Goal: Transaction & Acquisition: Purchase product/service

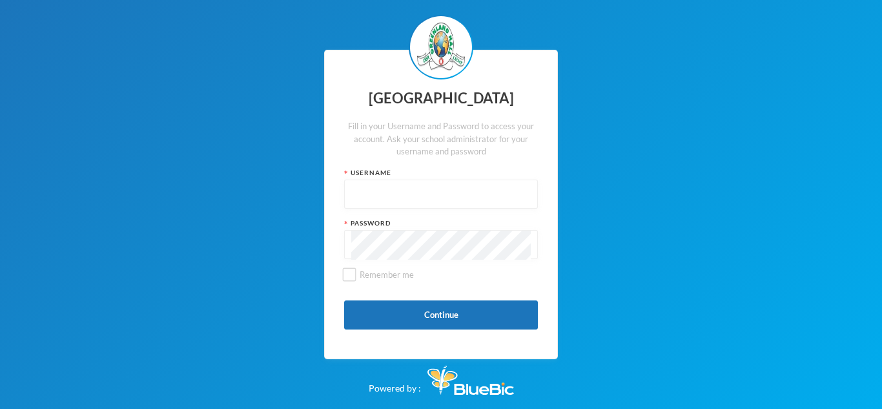
click at [362, 189] on input "text" at bounding box center [441, 194] width 180 height 29
type input "glh25c65"
click at [347, 273] on input "Remember me" at bounding box center [350, 275] width 14 height 14
checkbox input "false"
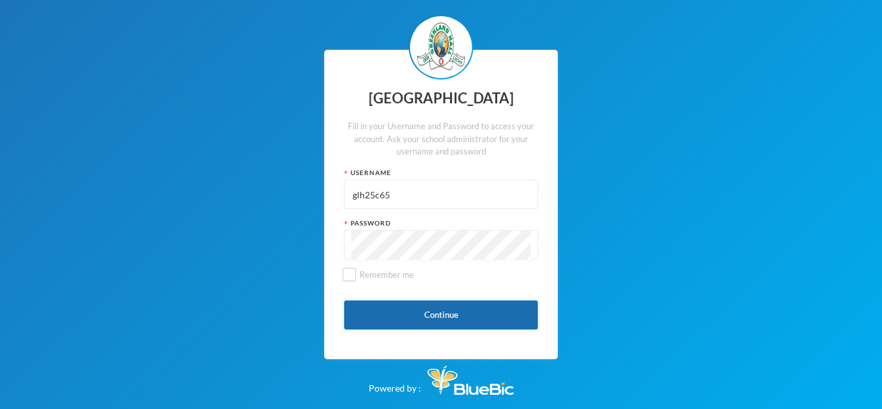
click at [436, 320] on button "Continue" at bounding box center [441, 314] width 194 height 29
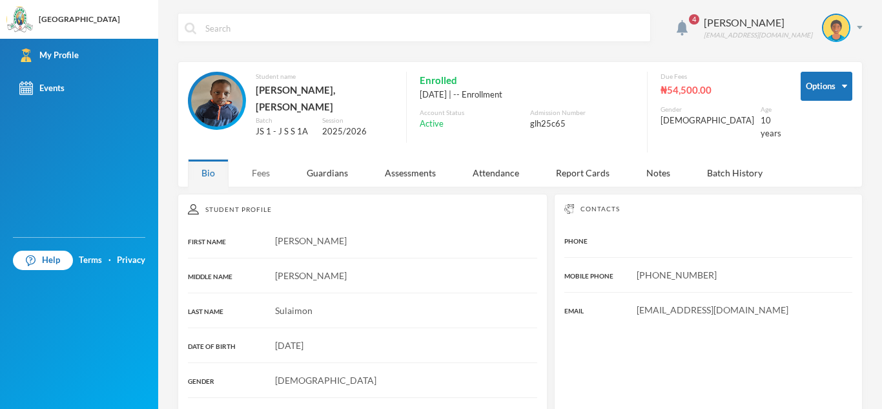
click at [258, 174] on div "Fees" at bounding box center [260, 173] width 45 height 28
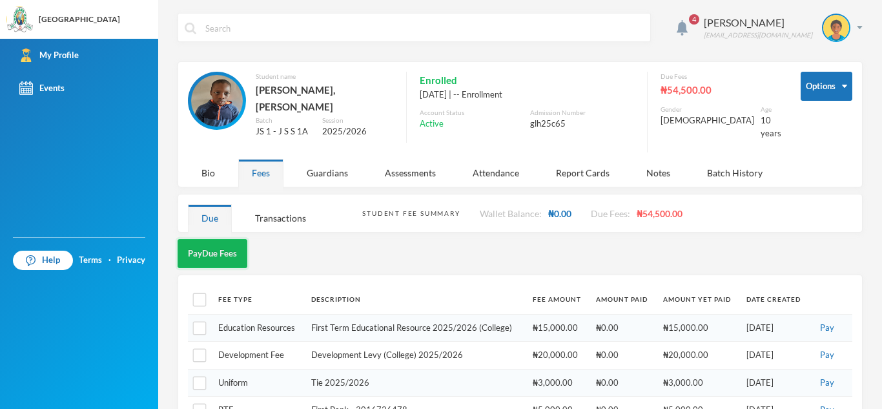
click at [216, 241] on button "Pay Due Fees" at bounding box center [213, 253] width 70 height 29
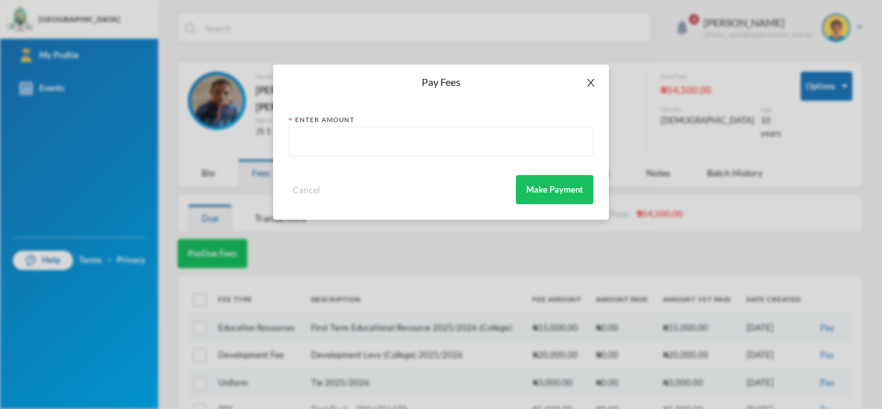
click at [586, 84] on icon "icon: close" at bounding box center [591, 82] width 10 height 10
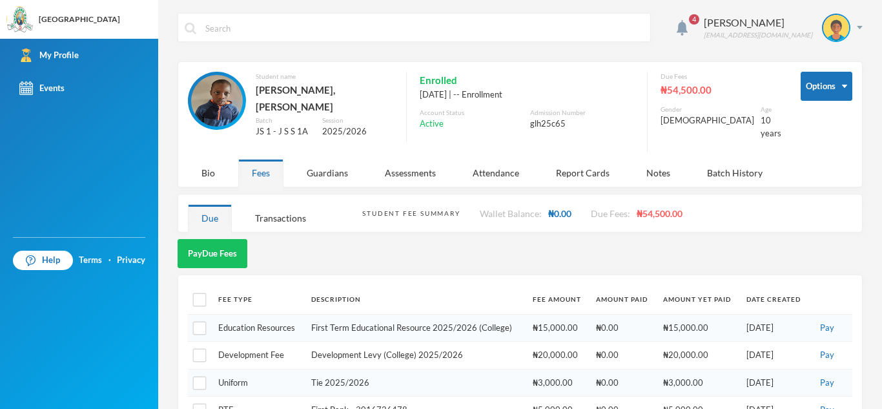
scroll to position [83, 0]
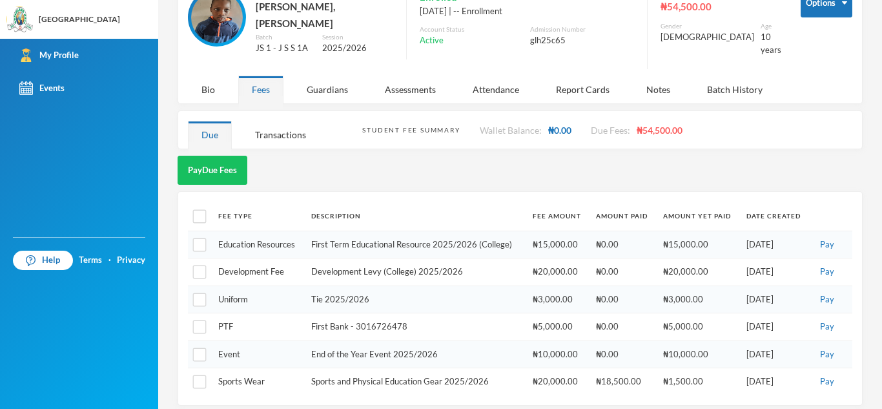
click at [641, 272] on td "₦0.00" at bounding box center [623, 272] width 67 height 28
click at [289, 122] on div "Transactions" at bounding box center [281, 135] width 78 height 28
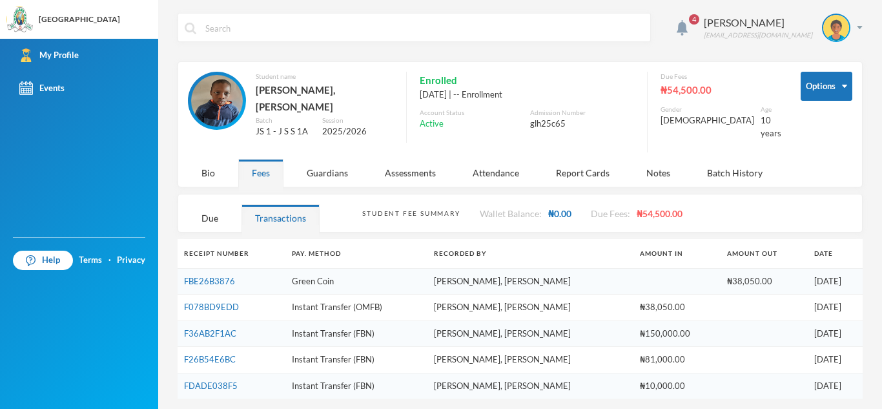
click at [262, 165] on div "Fees" at bounding box center [260, 173] width 45 height 28
click at [275, 172] on div "Fees" at bounding box center [260, 173] width 45 height 28
click at [262, 166] on div "Fees" at bounding box center [260, 173] width 45 height 28
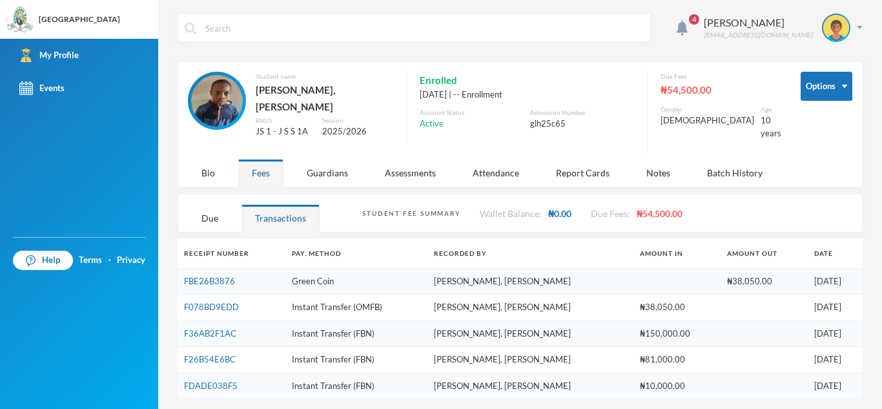
click at [264, 168] on div "Fees" at bounding box center [260, 173] width 45 height 28
click at [205, 165] on div "Bio" at bounding box center [208, 173] width 41 height 28
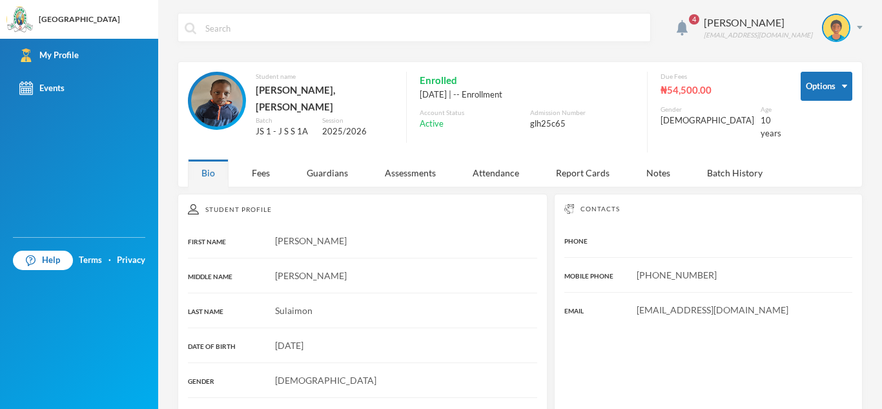
click at [205, 165] on div "Bio" at bounding box center [208, 173] width 41 height 28
click at [266, 167] on div "Fees" at bounding box center [260, 173] width 45 height 28
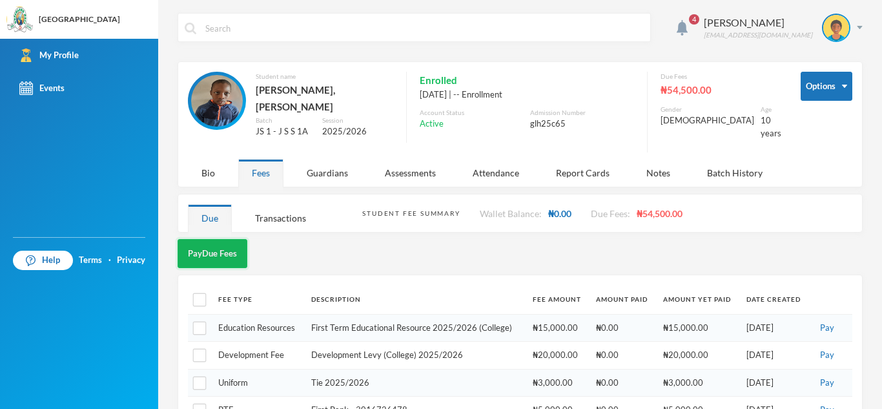
click at [223, 243] on button "Pay Due Fees" at bounding box center [213, 253] width 70 height 29
click at [0, 0] on div at bounding box center [0, 0] width 0 height 0
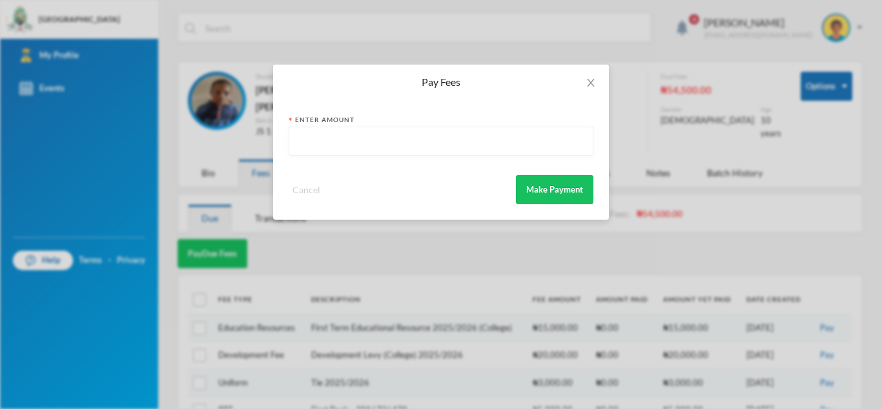
click at [305, 188] on button "Cancel" at bounding box center [307, 189] width 36 height 15
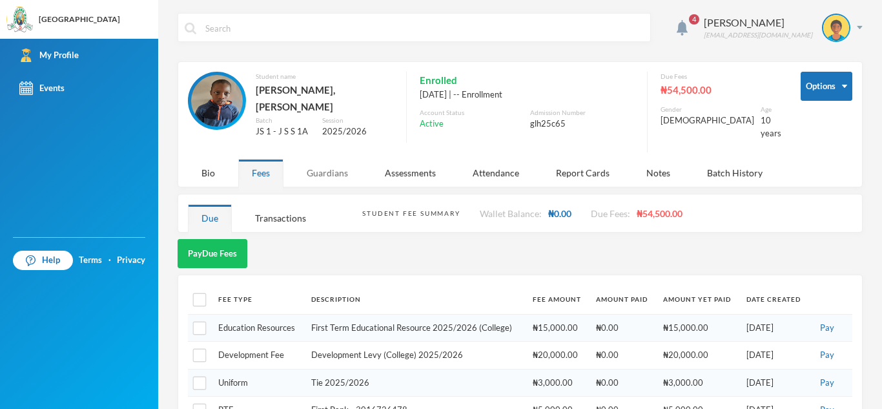
click at [322, 163] on div "Guardians" at bounding box center [327, 173] width 68 height 28
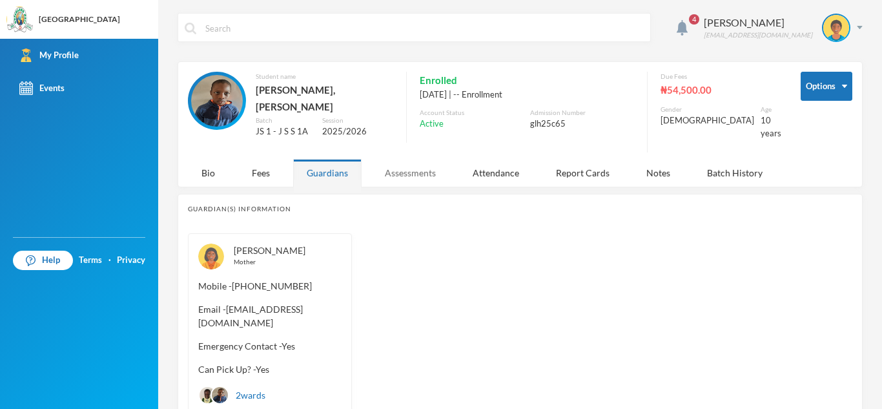
click at [424, 165] on div "Assessments" at bounding box center [410, 173] width 78 height 28
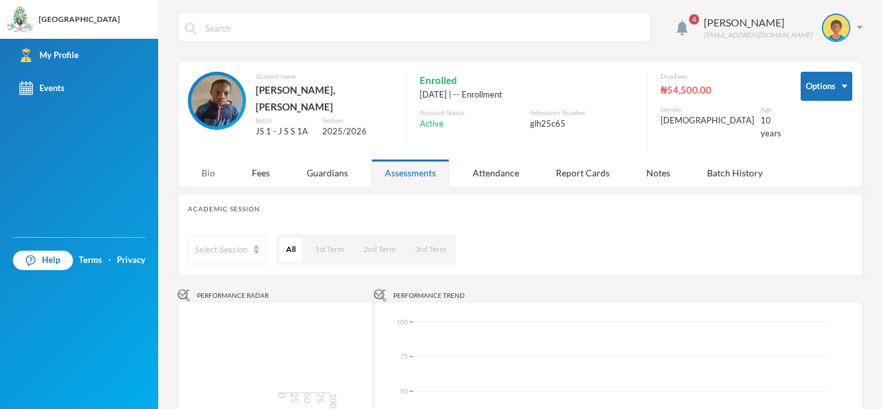
click at [206, 161] on div "Bio" at bounding box center [208, 173] width 41 height 28
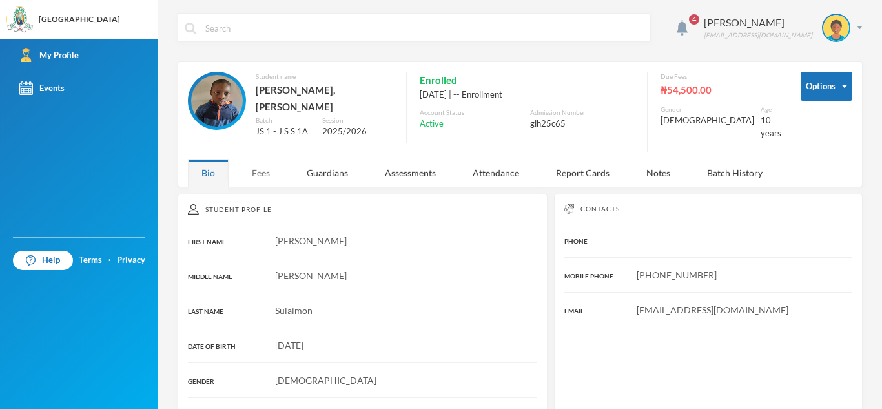
click at [260, 165] on div "Fees" at bounding box center [260, 173] width 45 height 28
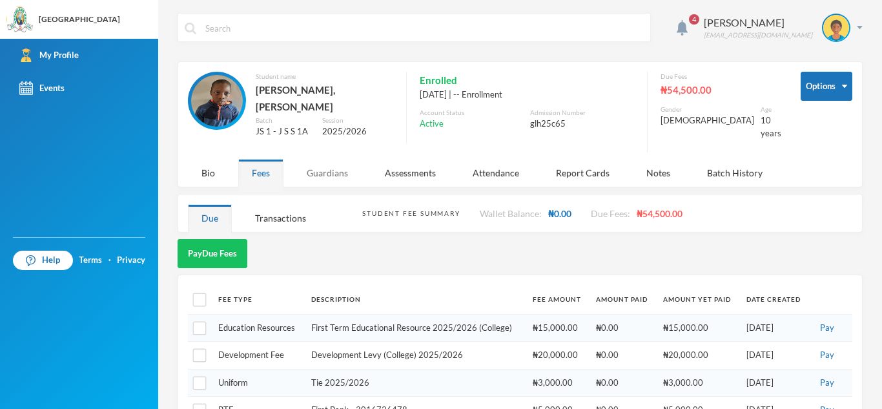
click at [320, 160] on div "Guardians" at bounding box center [327, 173] width 68 height 28
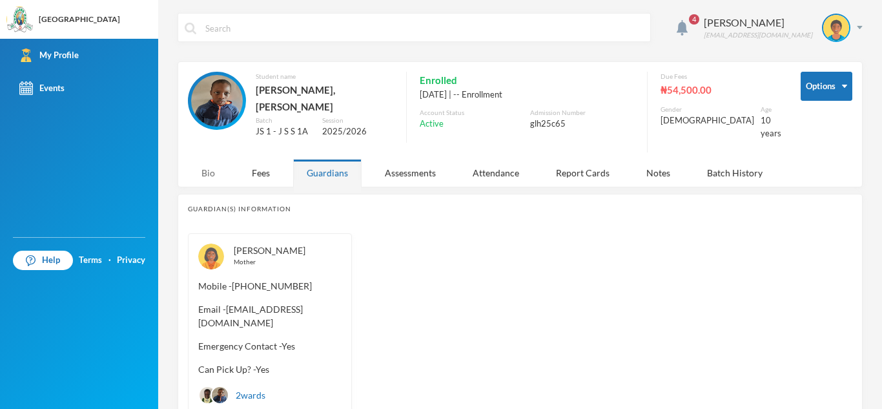
click at [213, 166] on div "Bio" at bounding box center [208, 173] width 41 height 28
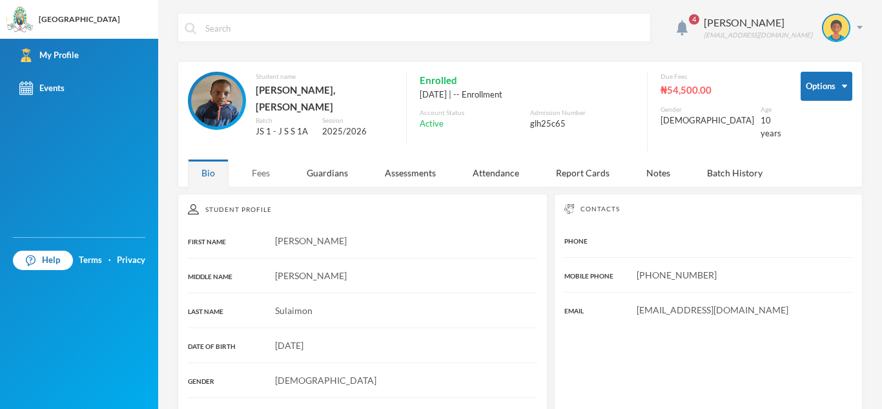
click at [267, 172] on div "Fees" at bounding box center [260, 173] width 45 height 28
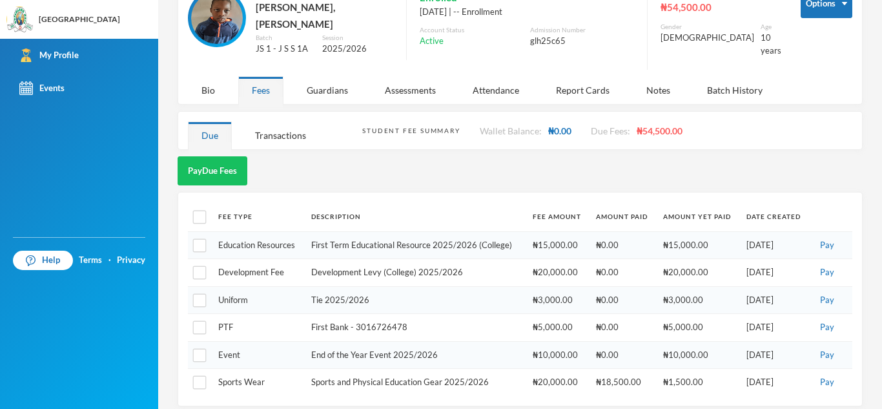
scroll to position [83, 0]
